Goal: Task Accomplishment & Management: Use online tool/utility

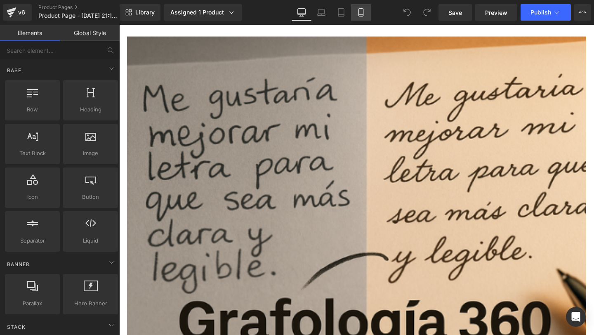
click at [366, 8] on link "Mobile" at bounding box center [361, 12] width 20 height 17
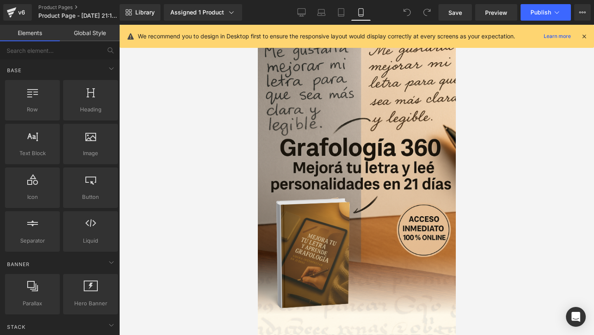
click at [578, 34] on div "We recommend you to design in Desktop first to ensure the responsive layout wou…" at bounding box center [359, 36] width 443 height 10
click at [582, 34] on icon at bounding box center [583, 36] width 7 height 7
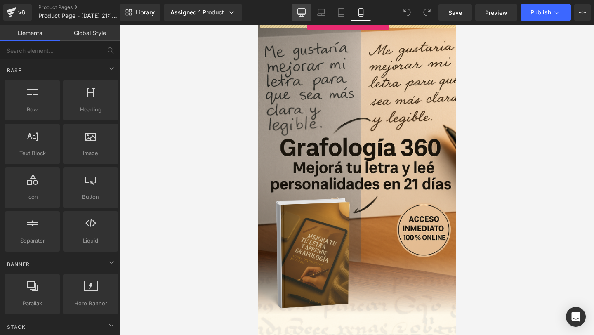
drag, startPoint x: 95, startPoint y: 222, endPoint x: 307, endPoint y: 20, distance: 292.7
click at [307, 20] on div "Liquid You are previewing how the will restyle your page. You can not edit Elem…" at bounding box center [297, 174] width 594 height 349
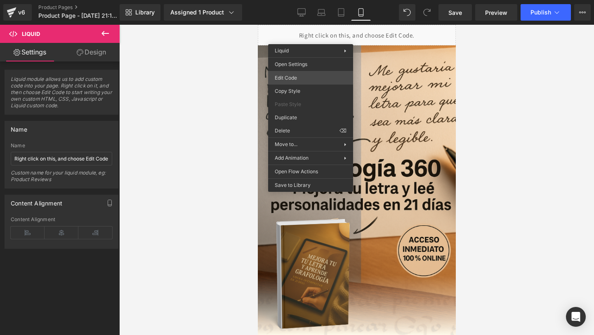
click at [293, 0] on div "Liquid You are previewing how the will restyle your page. You can not edit Elem…" at bounding box center [297, 0] width 594 height 0
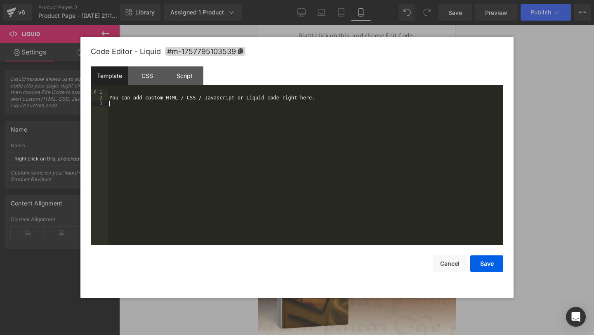
drag, startPoint x: 274, startPoint y: 130, endPoint x: 234, endPoint y: 73, distance: 70.5
click at [234, 73] on div "Template CSS Script Data 1 2 3 You can add custom HTML / CSS / Javascript or Li…" at bounding box center [297, 155] width 413 height 179
paste textarea
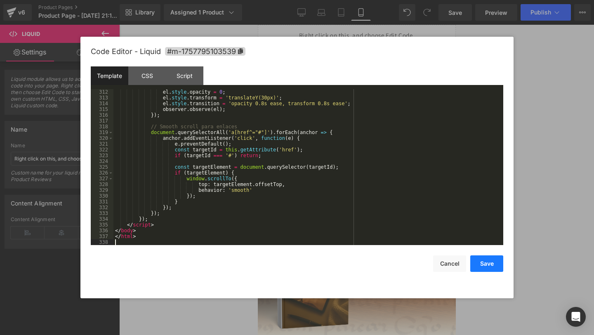
click at [487, 265] on button "Save" at bounding box center [486, 263] width 33 height 17
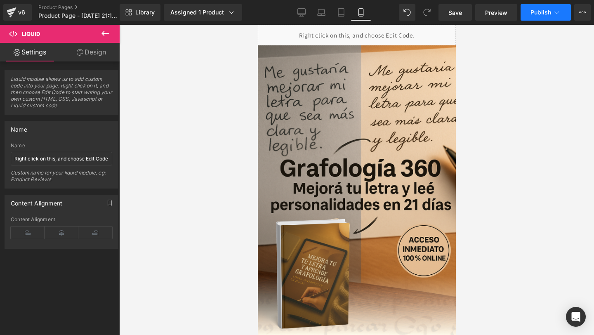
click at [547, 16] on button "Publish" at bounding box center [546, 12] width 50 height 17
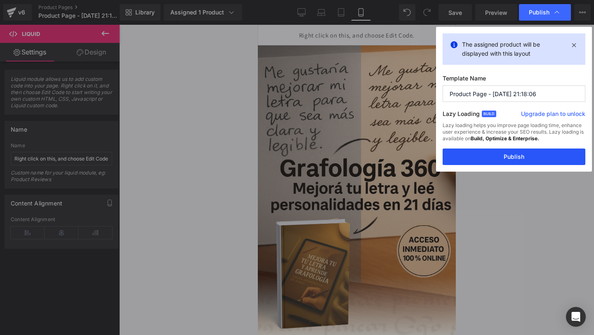
click at [498, 156] on button "Publish" at bounding box center [514, 157] width 143 height 17
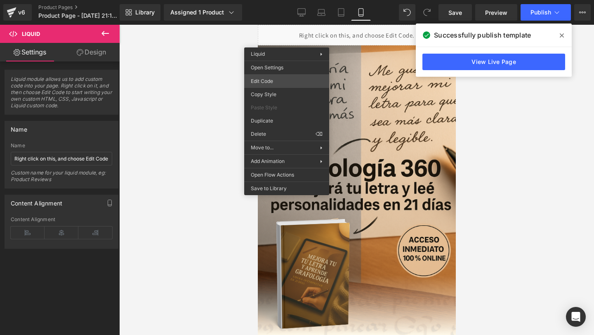
click at [267, 0] on div "Liquid You are previewing how the will restyle your page. You can not edit Elem…" at bounding box center [297, 0] width 594 height 0
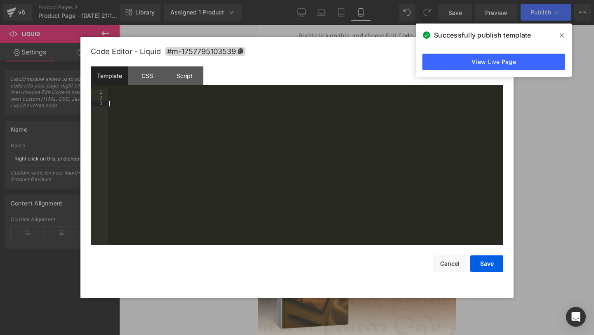
drag, startPoint x: 134, startPoint y: 102, endPoint x: 130, endPoint y: 335, distance: 232.7
click at [130, 335] on body "Liquid You are previewing how the will restyle your page. You can not edit Elem…" at bounding box center [297, 167] width 594 height 335
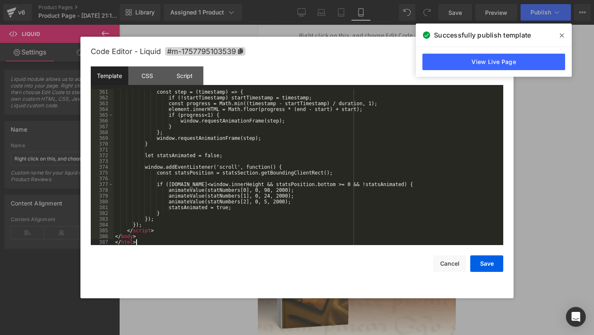
scroll to position [2137, 0]
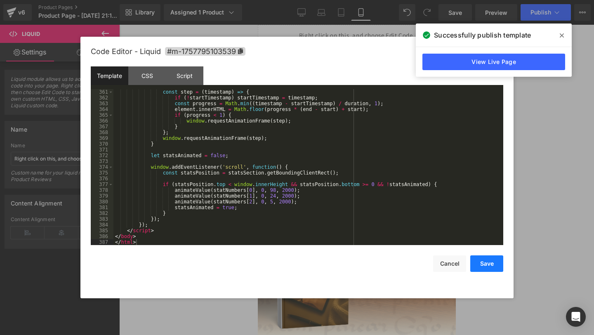
click at [479, 260] on button "Save" at bounding box center [486, 263] width 33 height 17
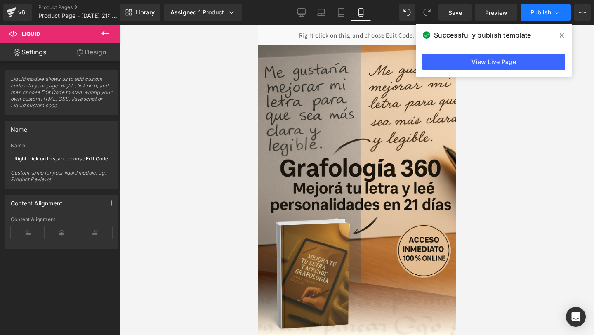
click at [532, 10] on span "Publish" at bounding box center [540, 12] width 21 height 7
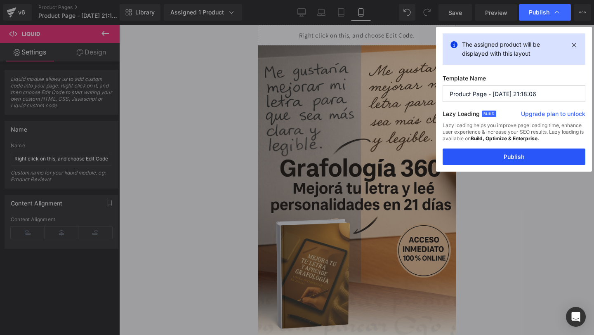
click at [477, 149] on button "Publish" at bounding box center [514, 157] width 143 height 17
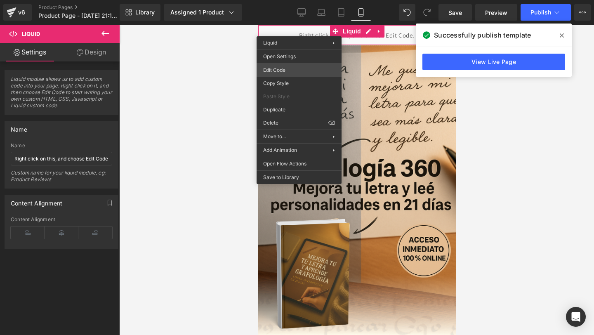
click at [292, 0] on div "Liquid You are previewing how the will restyle your page. You can not edit Elem…" at bounding box center [297, 0] width 594 height 0
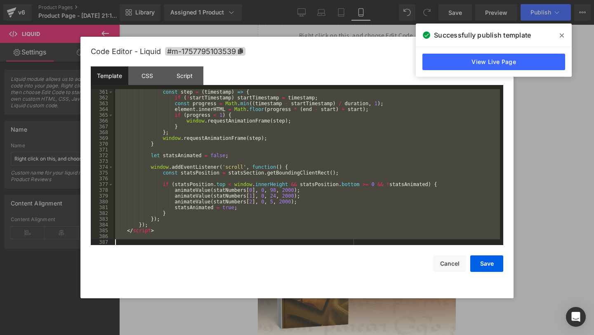
drag, startPoint x: 131, startPoint y: 103, endPoint x: 201, endPoint y: 333, distance: 240.6
click at [201, 334] on body "Liquid You are previewing how the will restyle your page. You can not edit Elem…" at bounding box center [297, 167] width 594 height 335
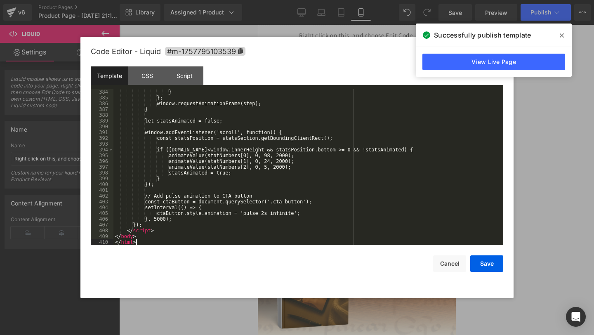
scroll to position [2247, 0]
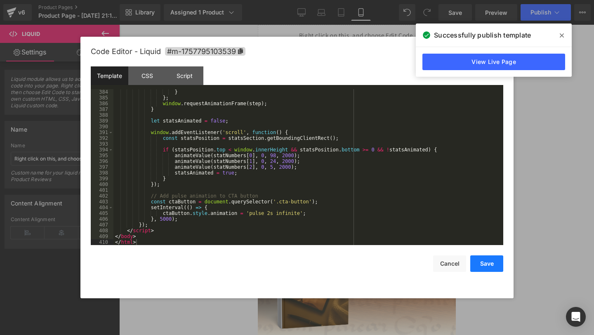
click at [488, 260] on button "Save" at bounding box center [486, 263] width 33 height 17
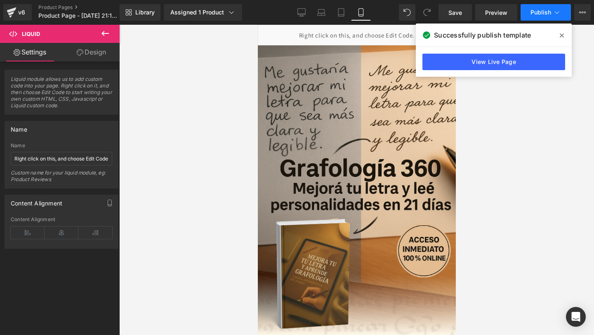
click at [535, 9] on span "Publish" at bounding box center [540, 12] width 21 height 7
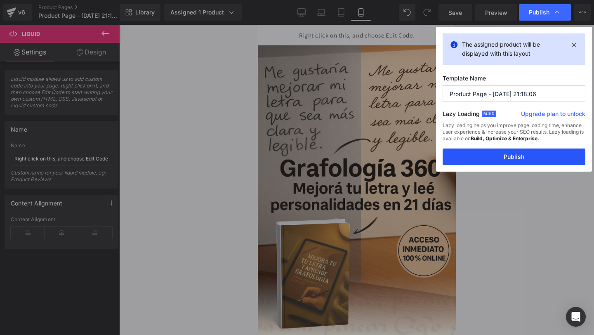
click at [466, 155] on button "Publish" at bounding box center [514, 157] width 143 height 17
